Goal: Transaction & Acquisition: Purchase product/service

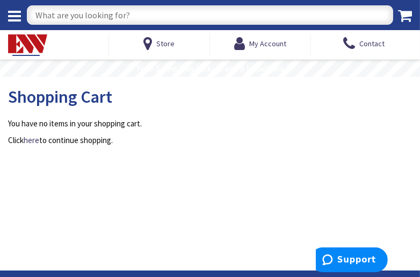
type input "[GEOGRAPHIC_DATA], [GEOGRAPHIC_DATA]"
click at [102, 13] on input "text" at bounding box center [210, 14] width 366 height 19
type input "#12 XHHW"
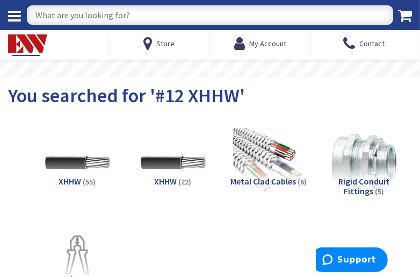
click at [127, 16] on input "text" at bounding box center [210, 14] width 366 height 19
type input "30A 600V Disconnect"
click at [241, 16] on input "30A 600V Disconnect" at bounding box center [210, 14] width 366 height 19
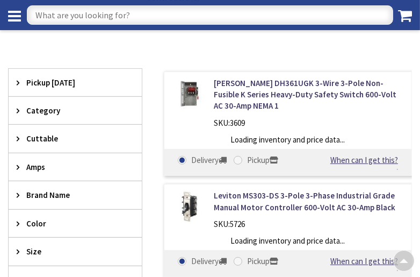
scroll to position [270, 0]
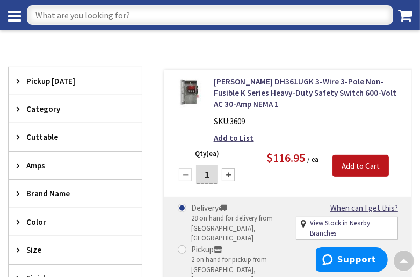
click at [197, 13] on input "text" at bounding box center [210, 14] width 366 height 19
click at [205, 19] on input "text" at bounding box center [210, 14] width 366 height 19
type input "34/" Compression coupling"
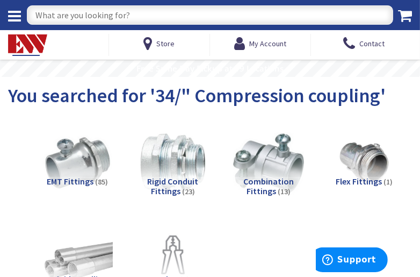
click at [151, 13] on input "text" at bounding box center [210, 14] width 366 height 19
type input "3/4" Connector"
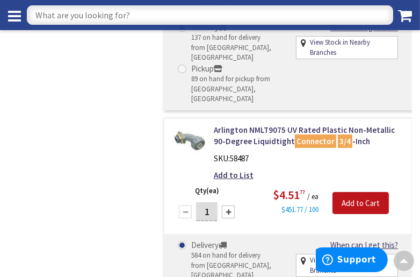
scroll to position [2955, 0]
